Goal: Task Accomplishment & Management: Manage account settings

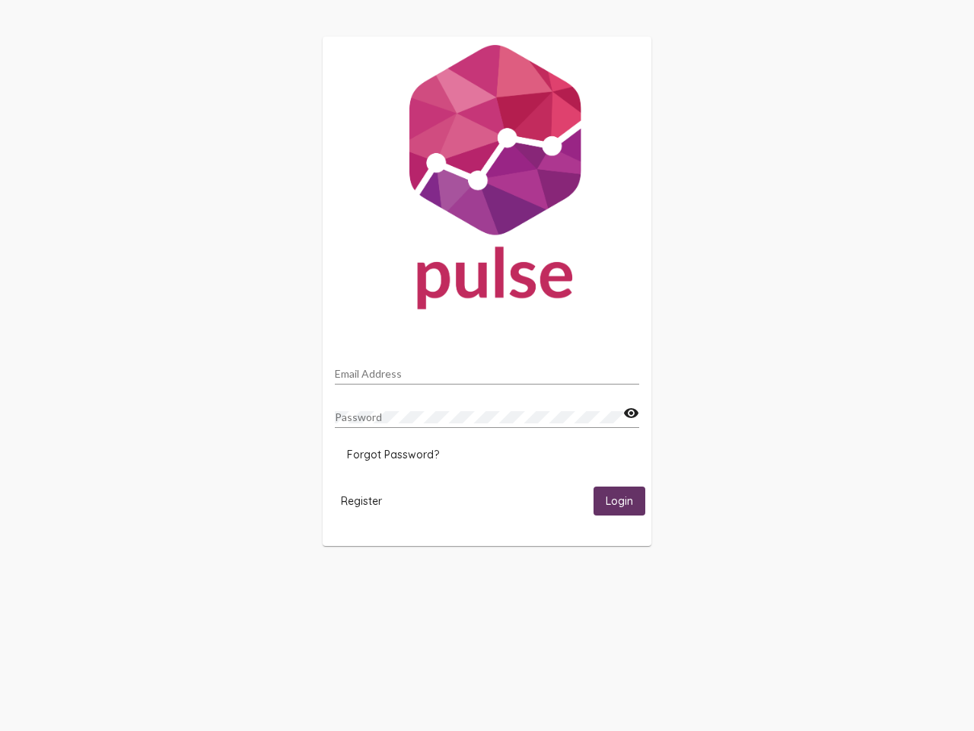
click at [487, 369] on input "Email Address" at bounding box center [487, 374] width 304 height 12
click at [631, 413] on mat-icon "visibility" at bounding box center [631, 413] width 16 height 18
click at [393, 454] on span "Forgot Password?" at bounding box center [393, 455] width 92 height 14
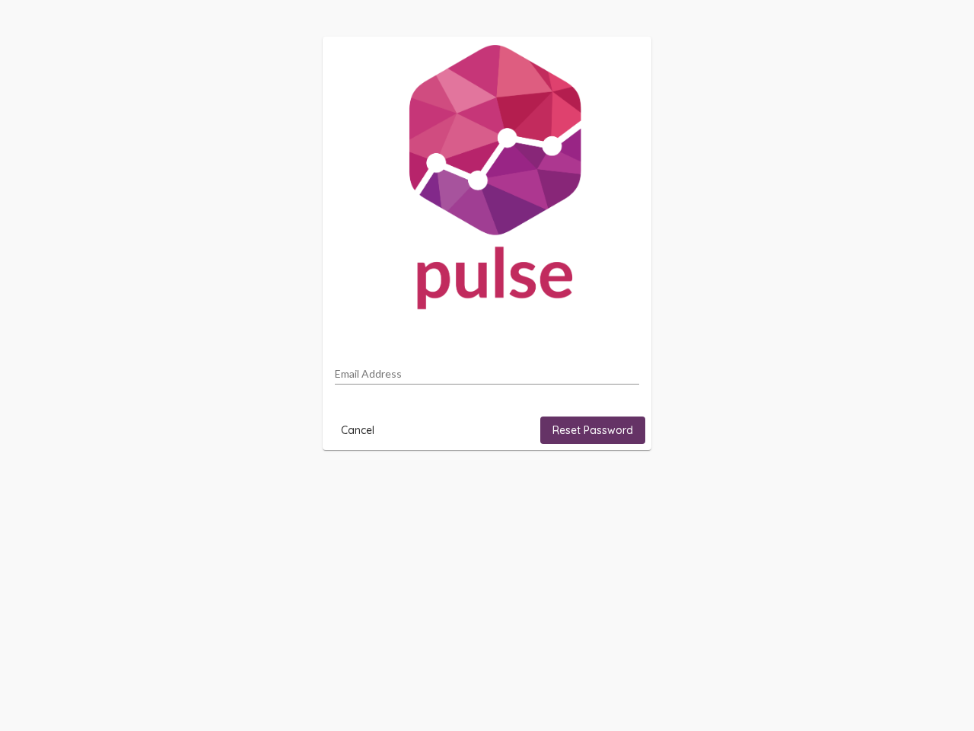
click at [362, 486] on html "Email Address Cancel Reset Password" at bounding box center [487, 243] width 974 height 486
click at [620, 486] on html "Email Address Cancel Reset Password" at bounding box center [487, 243] width 974 height 486
